Goal: Information Seeking & Learning: Learn about a topic

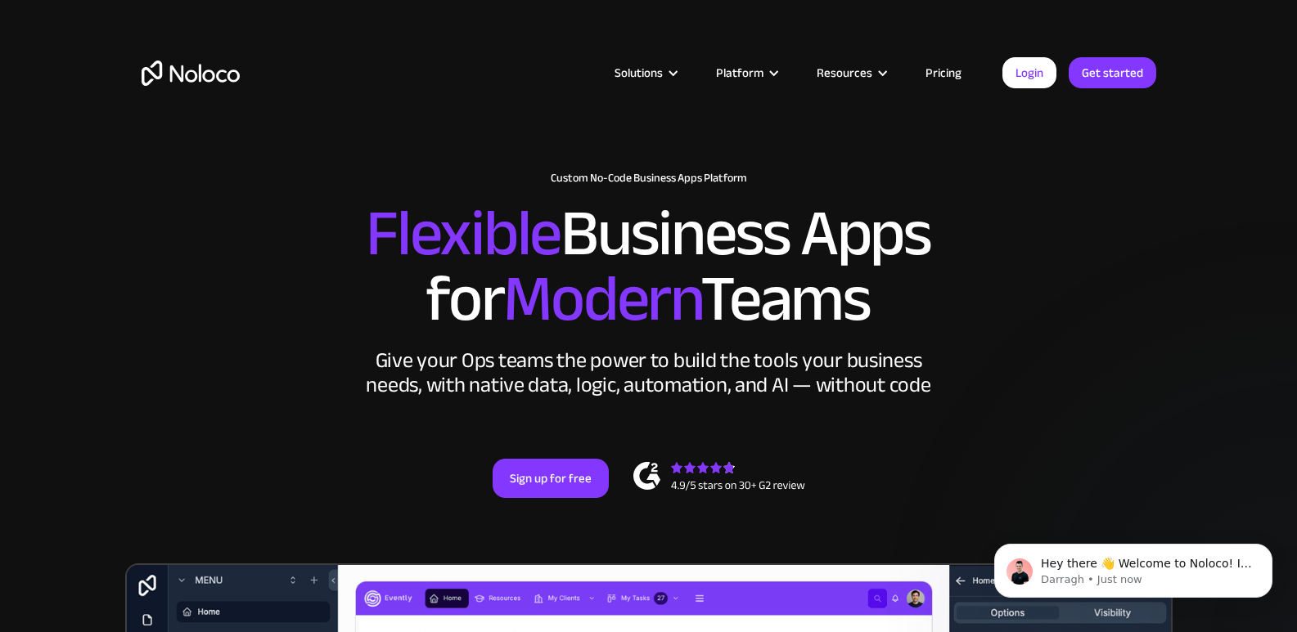
click at [939, 74] on link "Pricing" at bounding box center [943, 72] width 77 height 21
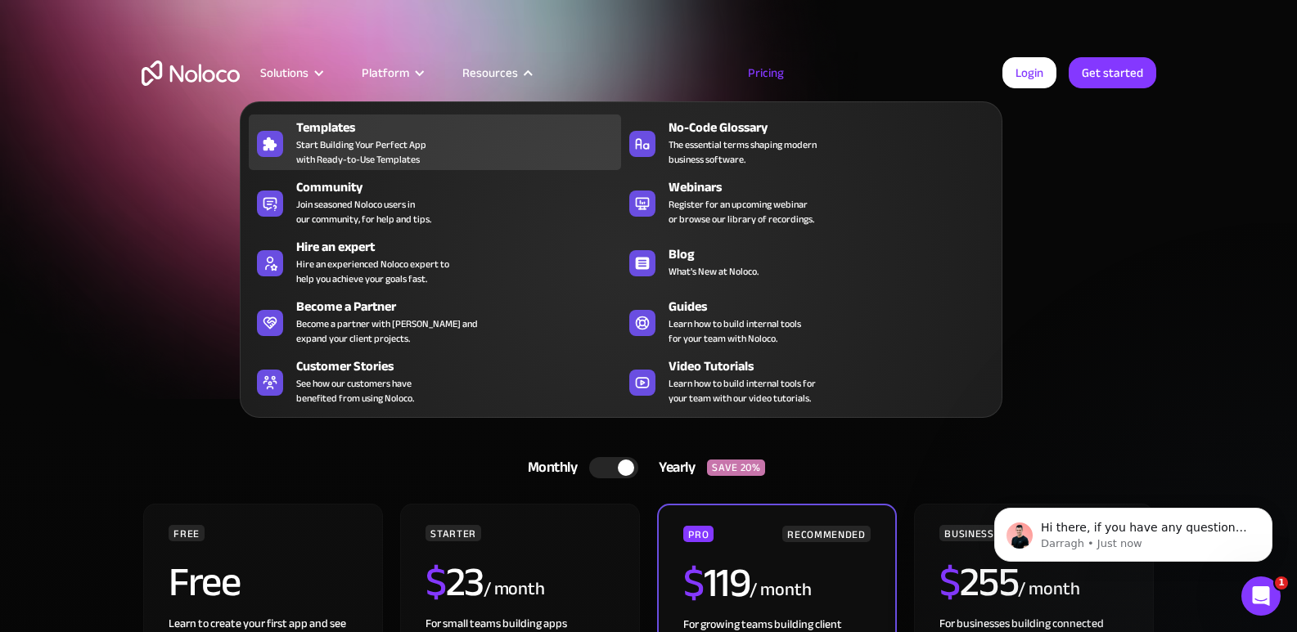
click at [414, 139] on span "Start Building Your Perfect App with Ready-to-Use Templates" at bounding box center [361, 151] width 130 height 29
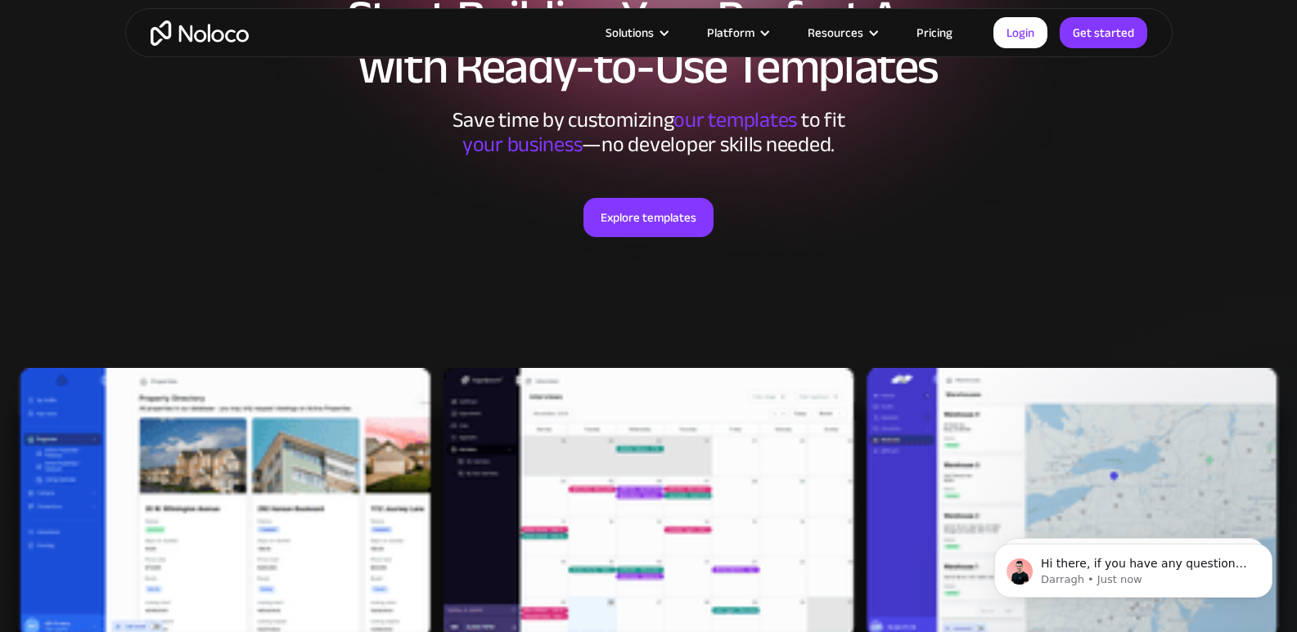
scroll to position [213, 0]
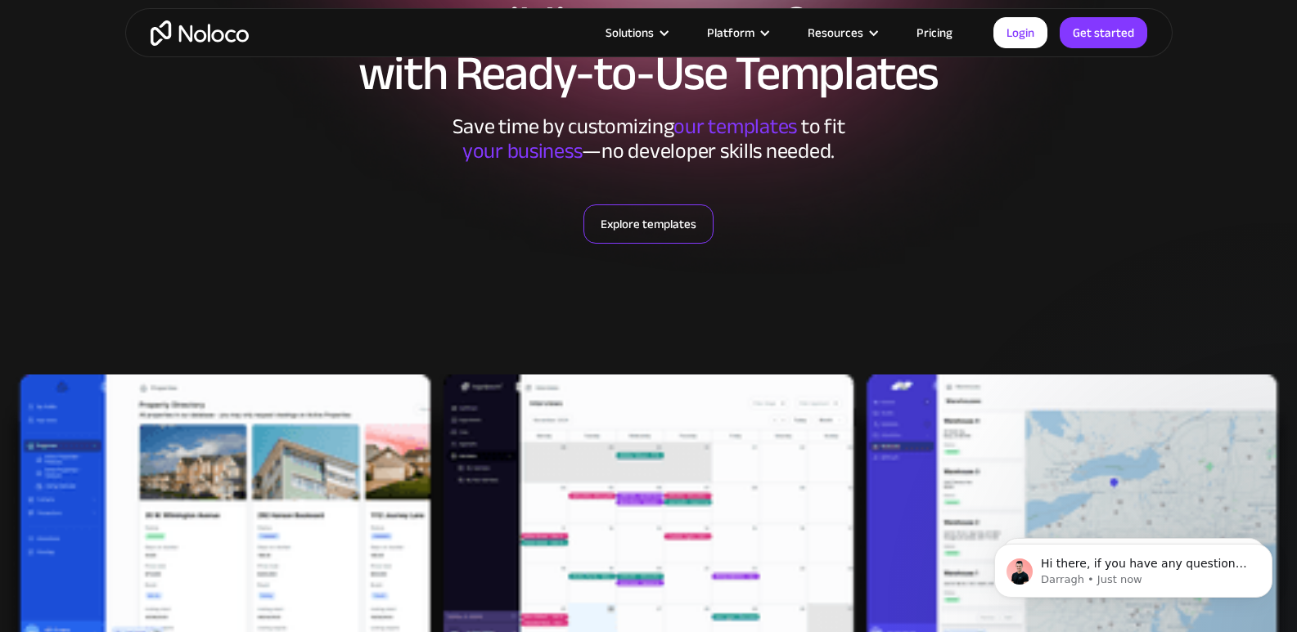
click at [596, 232] on link "Explore templates" at bounding box center [648, 224] width 130 height 39
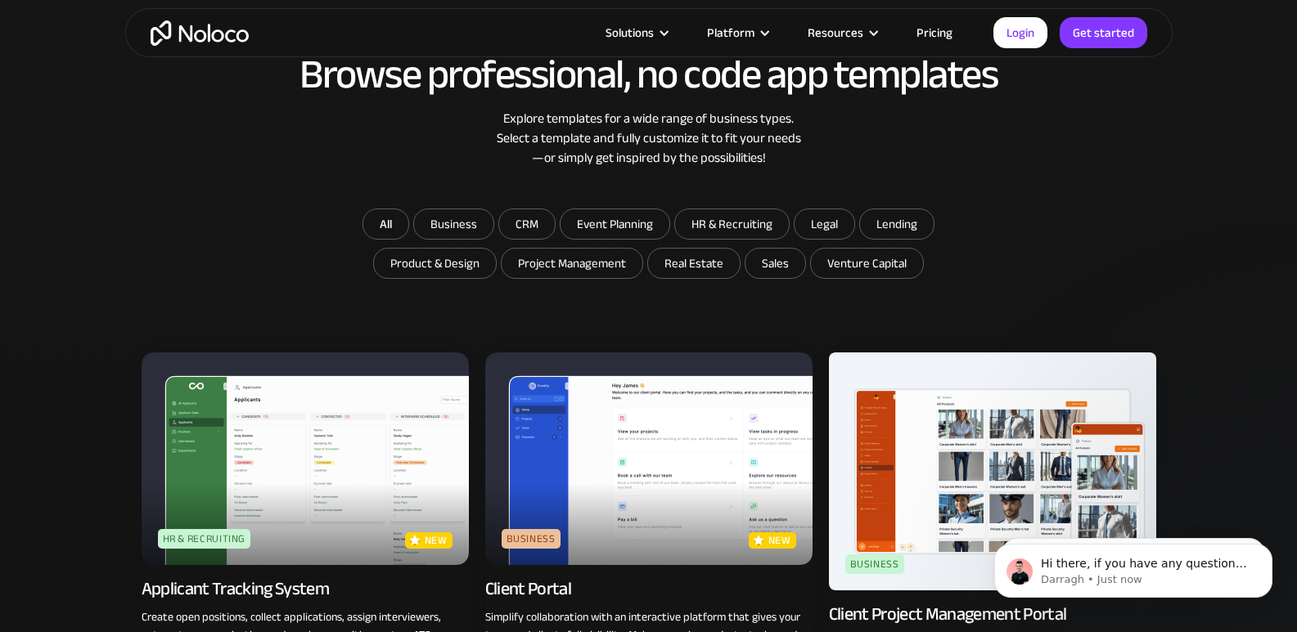
scroll to position [938, 0]
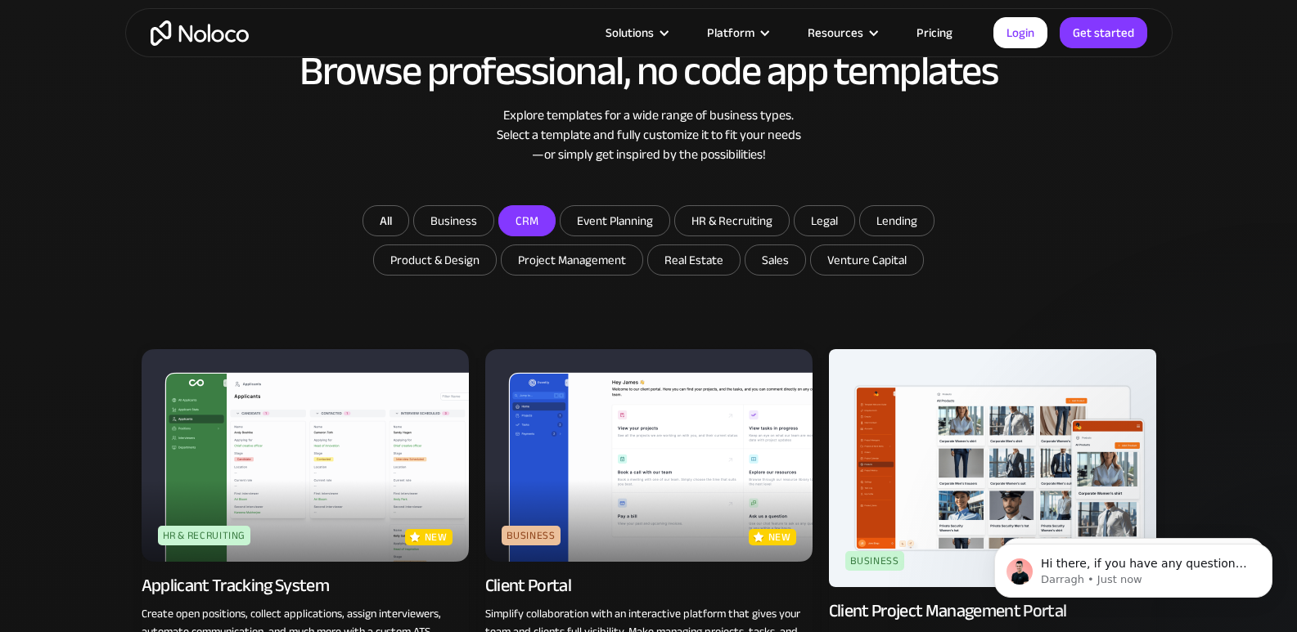
click at [533, 218] on input "CRM" at bounding box center [527, 220] width 56 height 29
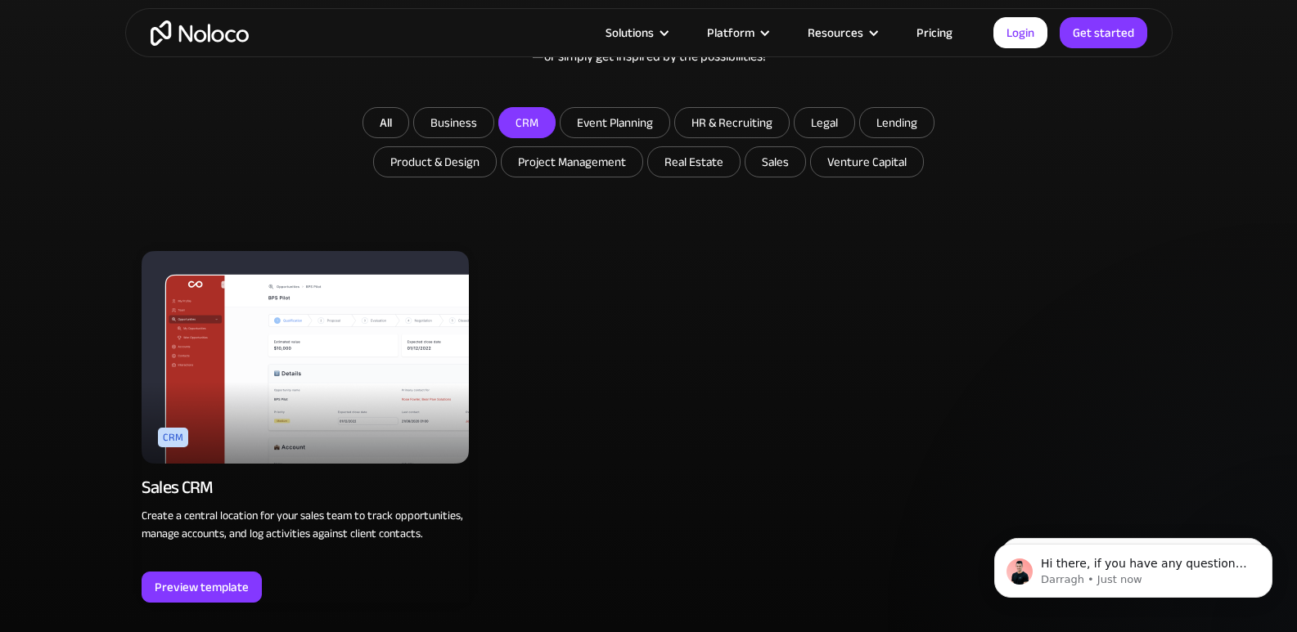
scroll to position [1042, 0]
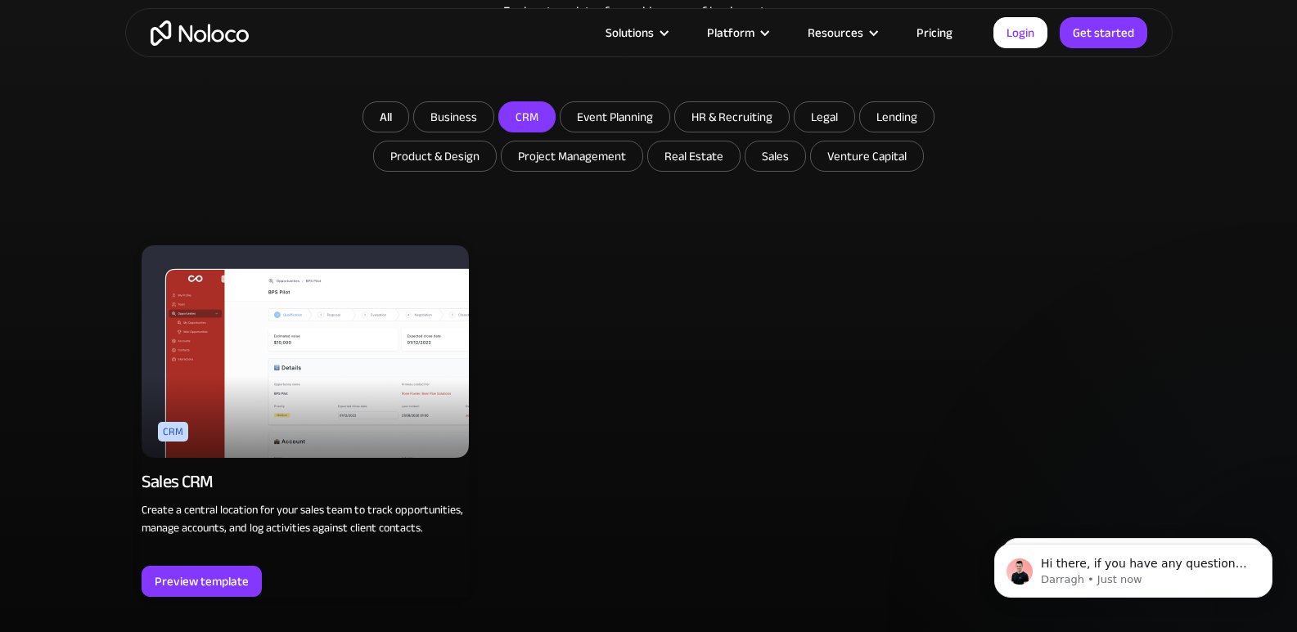
click at [538, 115] on input "CRM" at bounding box center [527, 116] width 56 height 29
checkbox input "false"
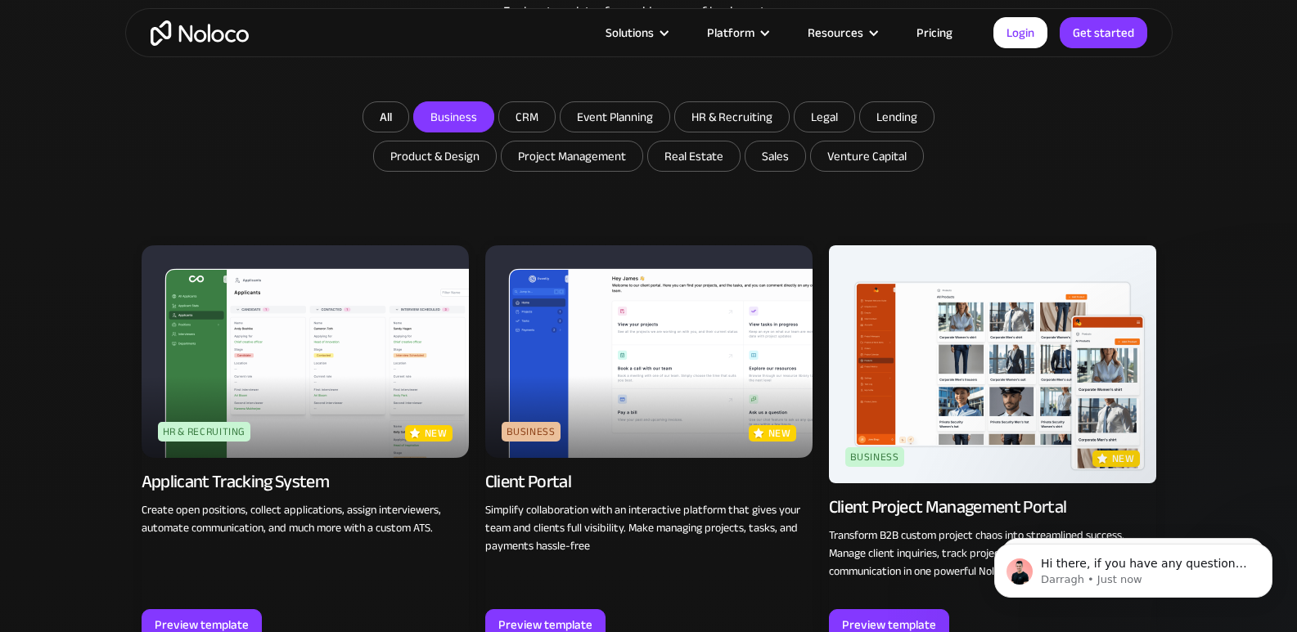
click at [457, 128] on input "Business" at bounding box center [453, 116] width 79 height 29
checkbox input "true"
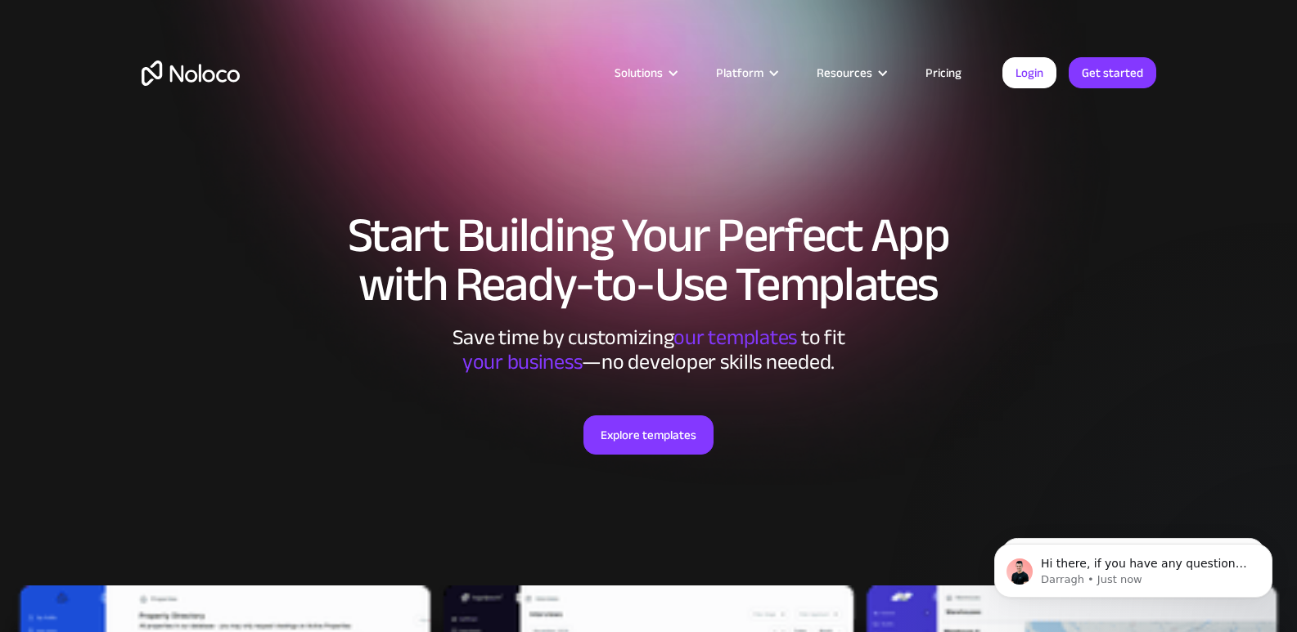
scroll to position [0, 0]
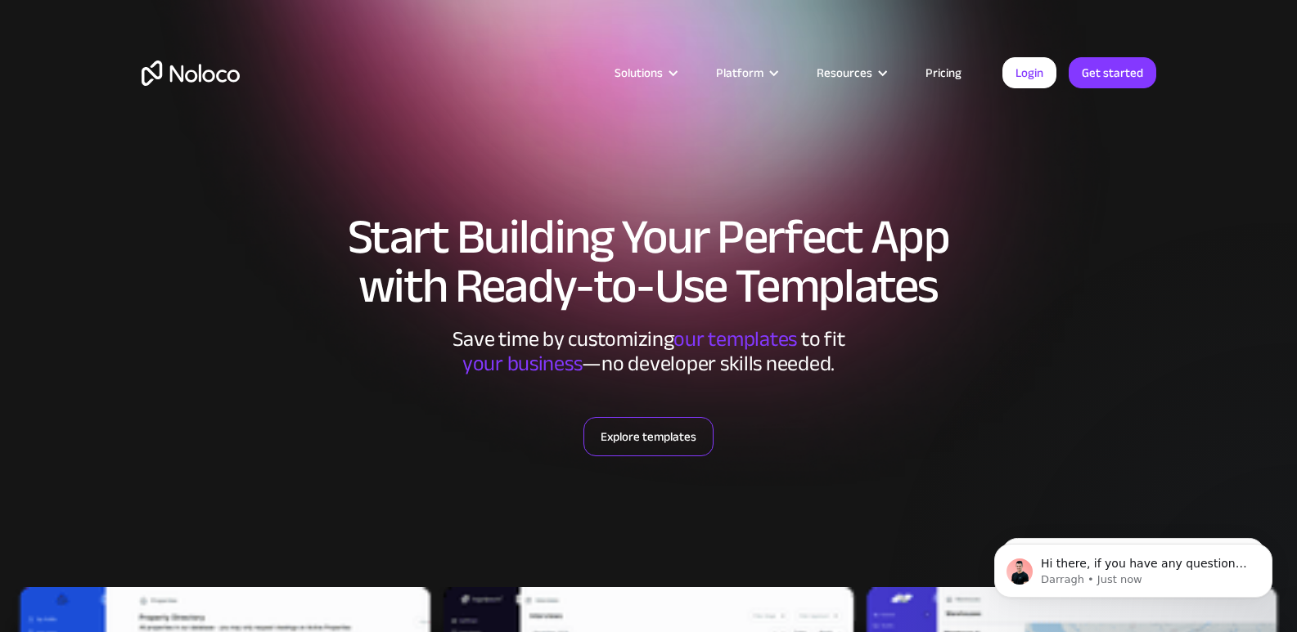
drag, startPoint x: 598, startPoint y: 425, endPoint x: 613, endPoint y: 446, distance: 25.2
click at [613, 446] on link "Explore templates" at bounding box center [648, 436] width 130 height 39
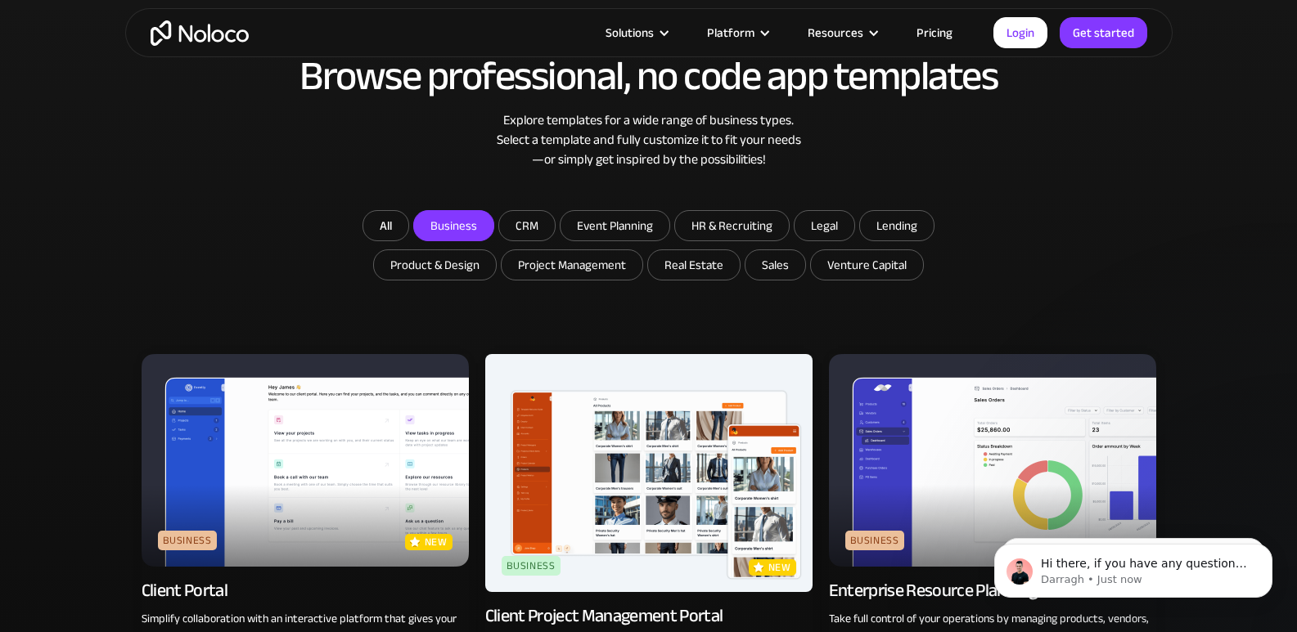
scroll to position [938, 0]
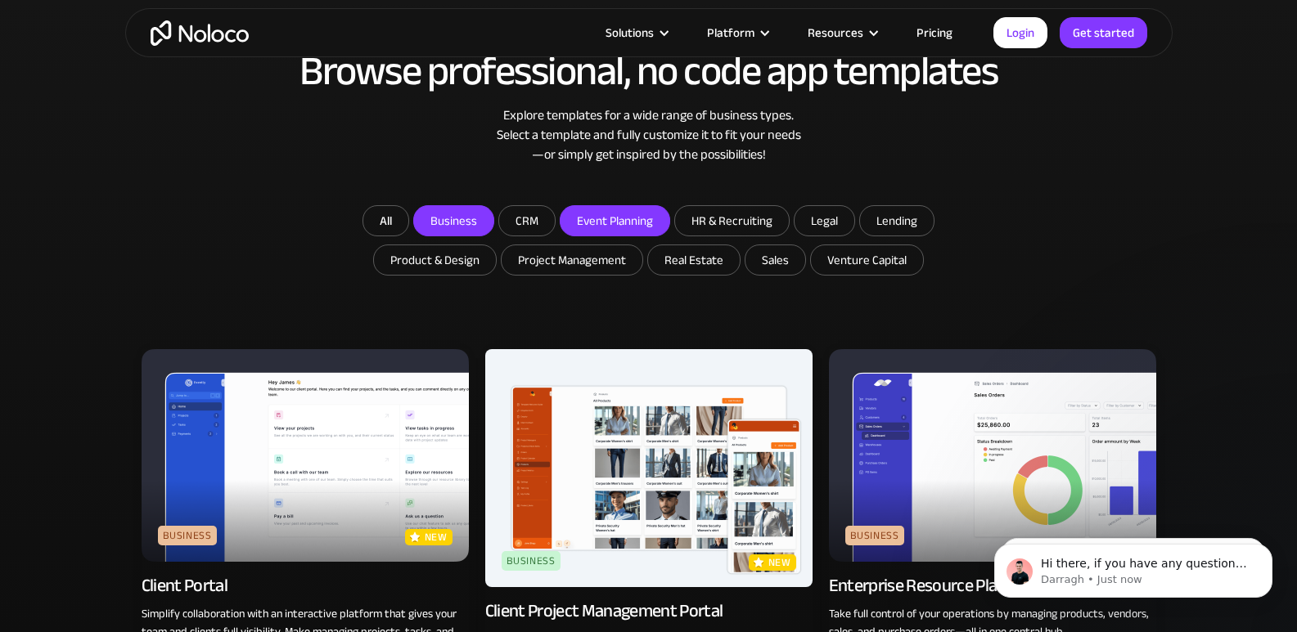
click at [583, 229] on input "Event Planning" at bounding box center [614, 220] width 109 height 29
checkbox input "true"
click at [470, 218] on input "Business" at bounding box center [453, 220] width 79 height 29
checkbox input "false"
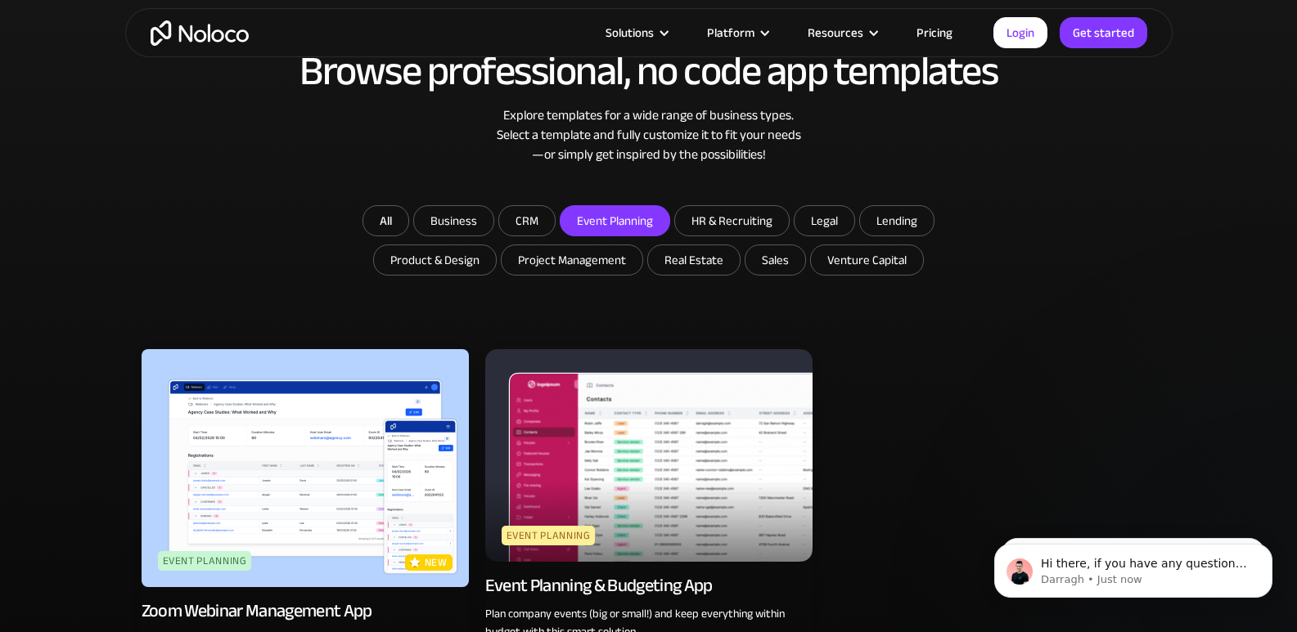
scroll to position [213, 0]
